Goal: Register for event/course

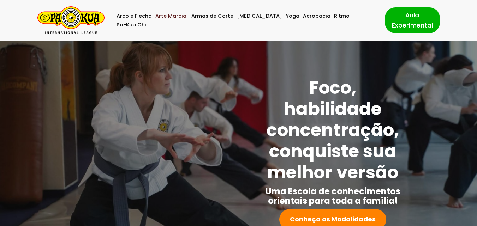
click at [178, 20] on link "Arte Marcial" at bounding box center [171, 16] width 33 height 9
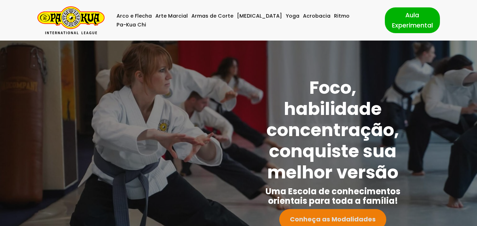
click at [336, 219] on strong "Conheça as Modalidades" at bounding box center [333, 219] width 86 height 9
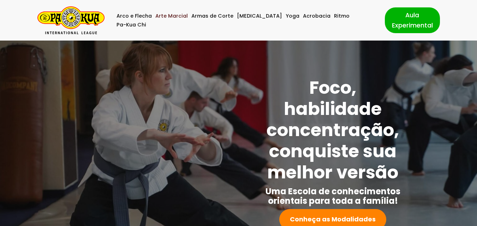
click at [188, 20] on link "Arte Marcial" at bounding box center [171, 16] width 33 height 9
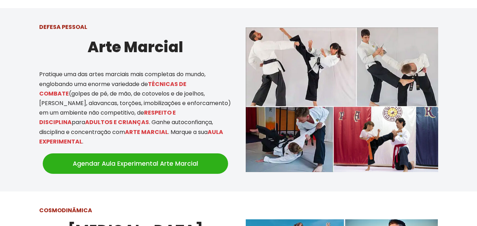
click at [161, 154] on link "Agendar Aula Experimental Arte Marcial" at bounding box center [135, 164] width 185 height 20
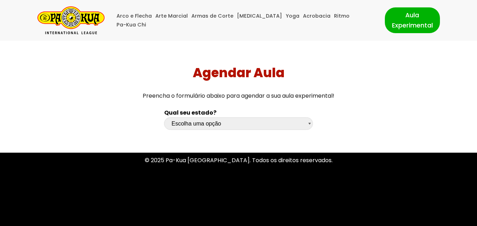
click at [238, 124] on select "Escolha uma opção [GEOGRAPHIC_DATA] [GEOGRAPHIC_DATA] [GEOGRAPHIC_DATA] [GEOGRA…" at bounding box center [238, 124] width 149 height 12
select select "sp"
click at [164, 118] on select "Escolha uma opção [GEOGRAPHIC_DATA] [GEOGRAPHIC_DATA] [GEOGRAPHIC_DATA] [GEOGRA…" at bounding box center [238, 124] width 149 height 12
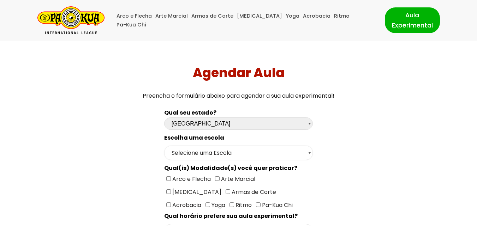
click at [222, 157] on select "Selecione uma Escola São Paulo - Escola Santa Cruz São Paulo - Escola Ana Rosa …" at bounding box center [238, 153] width 149 height 14
select select "São Paulo - Escola Santa Cruz"
click at [164, 146] on select "Selecione uma Escola São Paulo - Escola Santa Cruz São Paulo - Escola Ana Rosa …" at bounding box center [238, 153] width 149 height 14
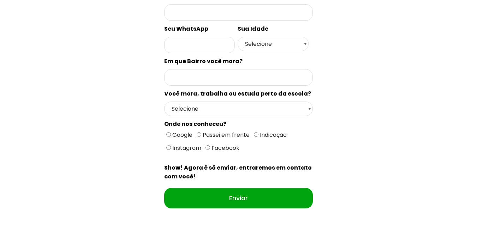
scroll to position [325, 0]
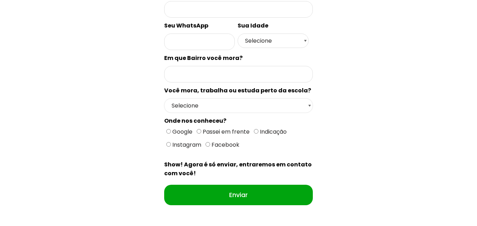
click at [237, 102] on select "Selecione Moro Perto Trabalho Perto Estudo Perto Passo Perto" at bounding box center [238, 106] width 149 height 14
click at [235, 107] on select "Selecione Moro Perto Trabalho Perto Estudo Perto Passo Perto" at bounding box center [238, 106] width 149 height 14
